Goal: Task Accomplishment & Management: Complete application form

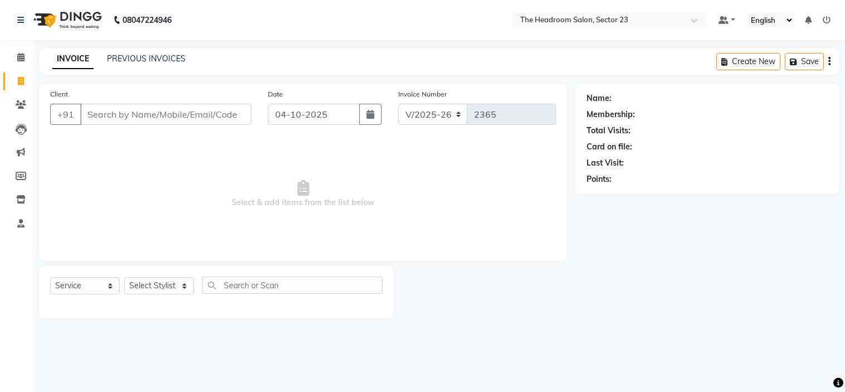
select select "6796"
select select "service"
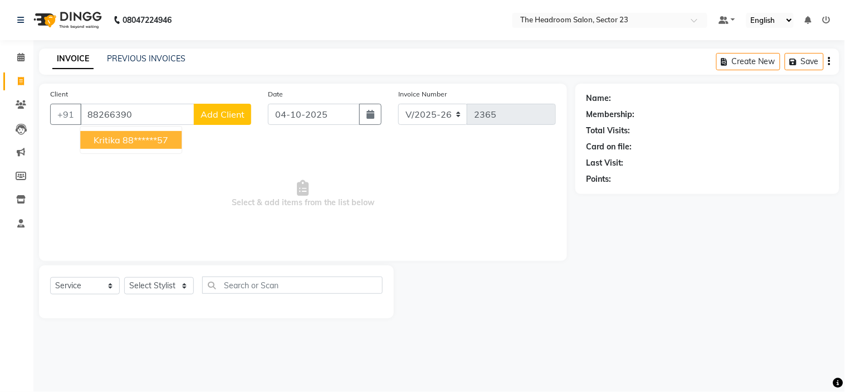
click at [145, 141] on ngb-highlight "88******57" at bounding box center [146, 139] width 46 height 11
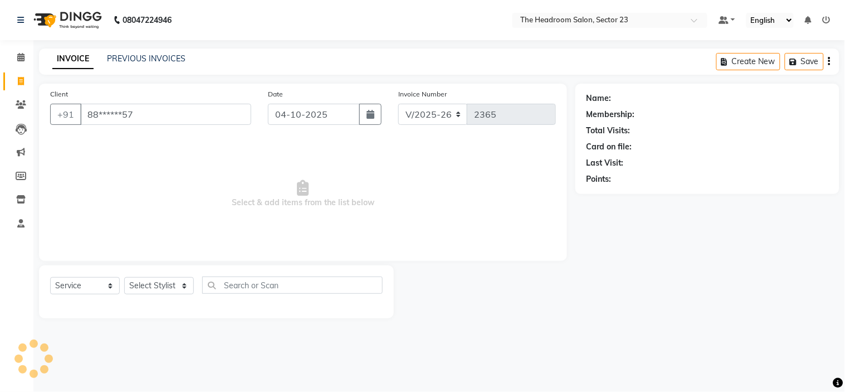
type input "88******57"
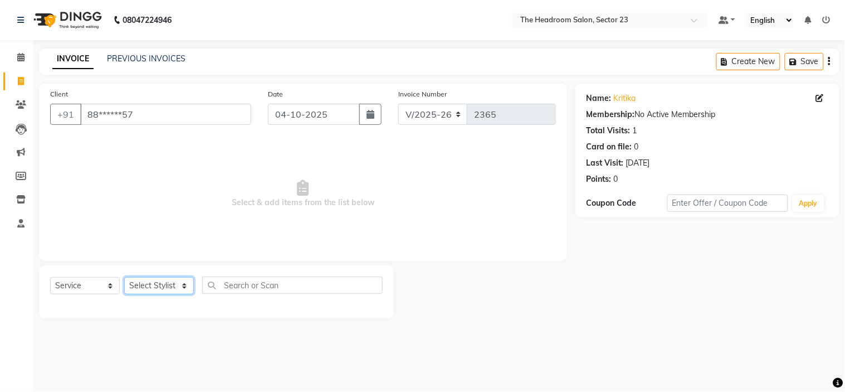
click at [173, 283] on select "Select Stylist [PERSON_NAME] [PERSON_NAME] [PERSON_NAME] Manager [PERSON_NAME] …" at bounding box center [159, 285] width 70 height 17
select select "53420"
click at [124, 277] on select "Select Stylist [PERSON_NAME] [PERSON_NAME] [PERSON_NAME] Manager [PERSON_NAME] …" at bounding box center [159, 285] width 70 height 17
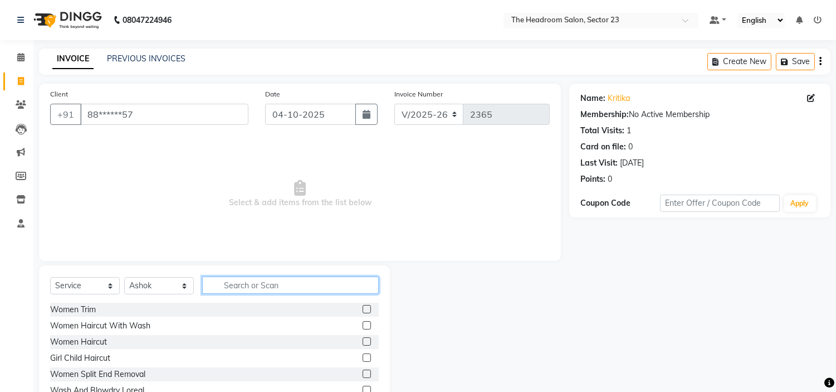
click at [253, 282] on input "text" at bounding box center [290, 284] width 177 height 17
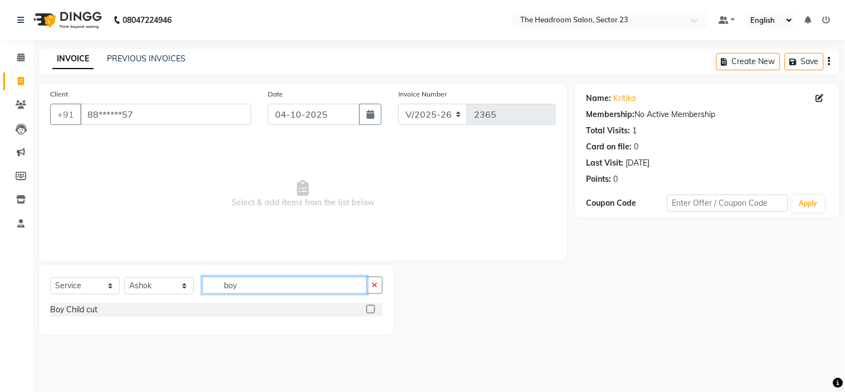
type input "boy"
click at [373, 307] on label at bounding box center [371, 309] width 8 height 8
click at [373, 307] on input "checkbox" at bounding box center [370, 309] width 7 height 7
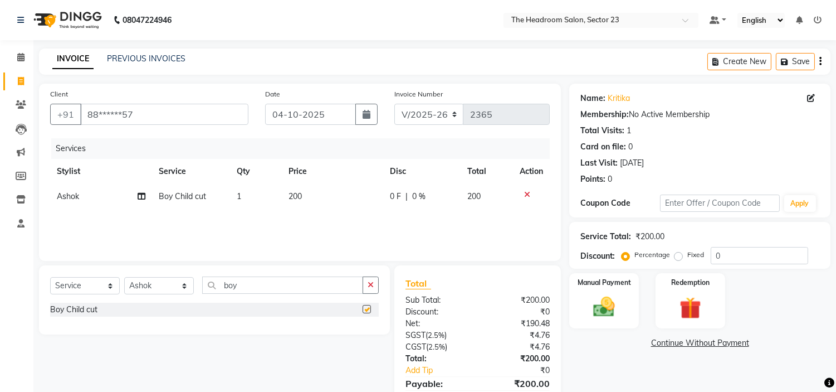
checkbox input "false"
click at [612, 297] on img at bounding box center [604, 307] width 37 height 26
click at [658, 341] on span "UPI" at bounding box center [658, 343] width 17 height 13
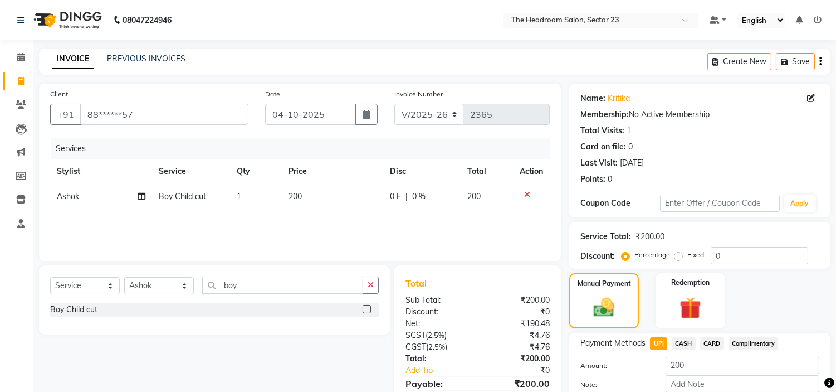
scroll to position [63, 0]
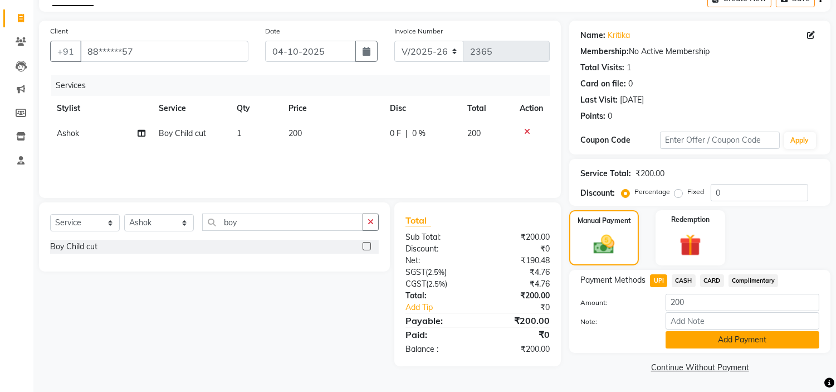
click at [778, 345] on button "Add Payment" at bounding box center [743, 339] width 154 height 17
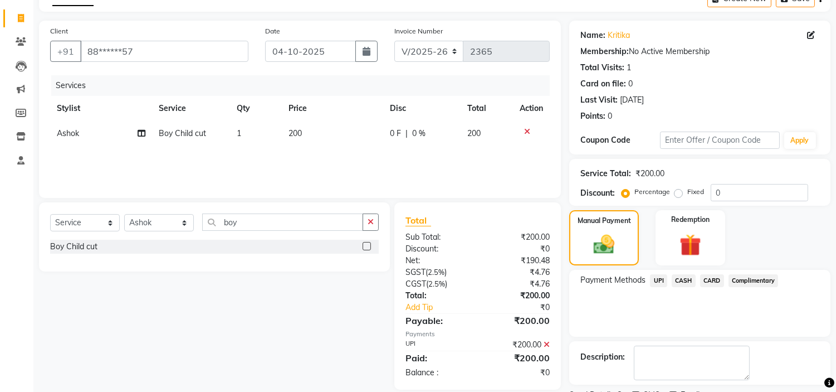
scroll to position [109, 0]
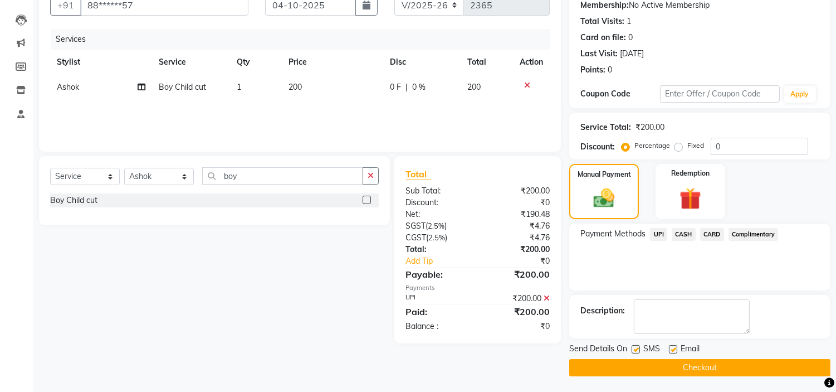
click at [788, 363] on button "Checkout" at bounding box center [699, 367] width 261 height 17
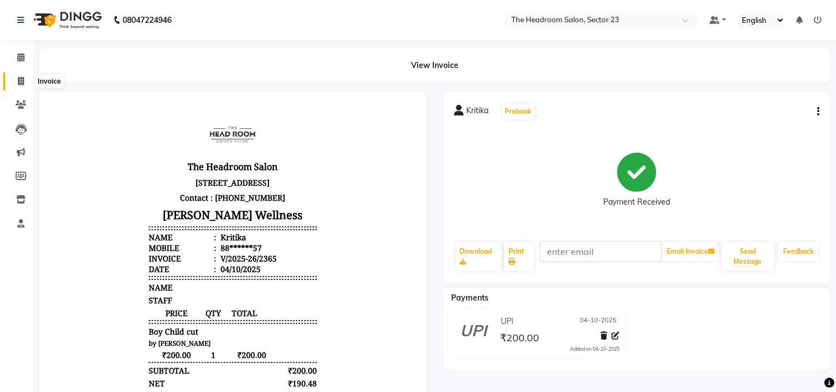
click at [23, 86] on span at bounding box center [20, 81] width 19 height 13
select select "service"
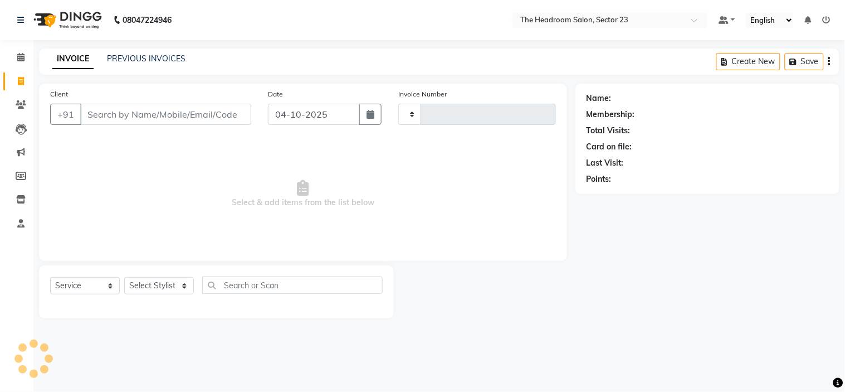
type input "2366"
select select "6796"
click at [391, 25] on nav "08047224946 Select Location × The Headroom Salon, Sector 23 Default Panel My Pa…" at bounding box center [422, 20] width 845 height 40
